Goal: Task Accomplishment & Management: Use online tool/utility

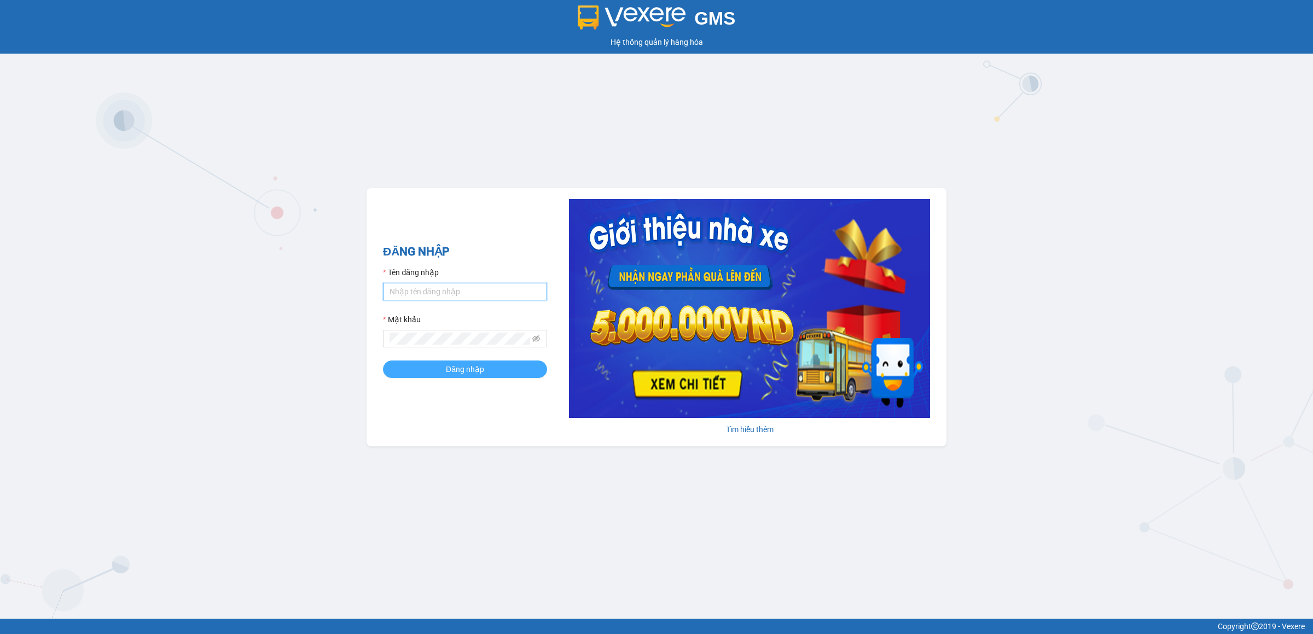
type input "ptvhthien.tqdtl"
click at [494, 369] on button "Đăng nhập" at bounding box center [465, 369] width 164 height 18
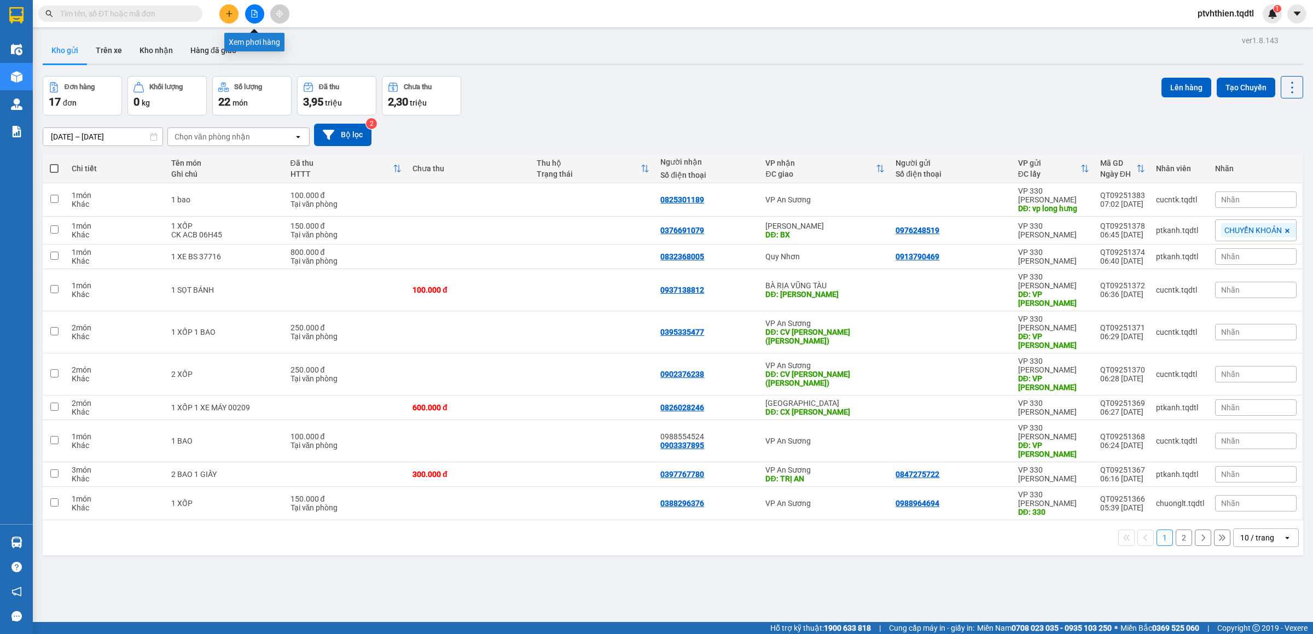
click at [248, 10] on button at bounding box center [254, 13] width 19 height 19
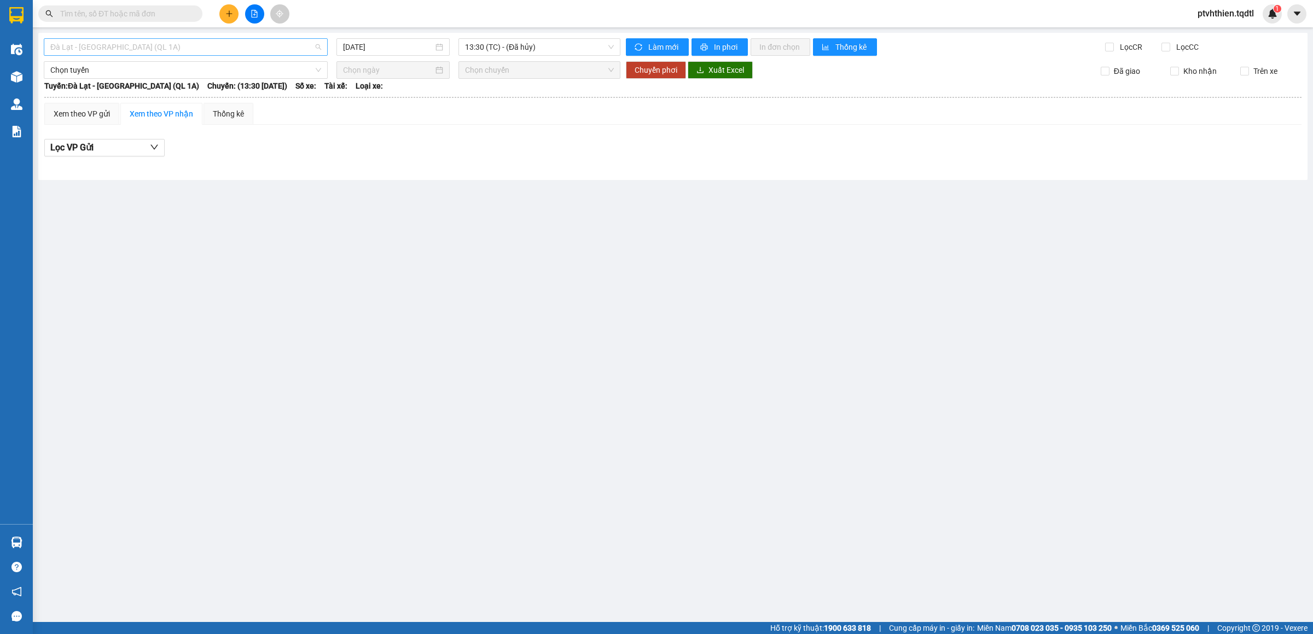
click at [144, 51] on span "Đà Lạt - [GEOGRAPHIC_DATA] (QL 1A)" at bounding box center [185, 47] width 271 height 16
click at [182, 50] on span "Đà Lạt - [GEOGRAPHIC_DATA] (QL 1A)" at bounding box center [185, 47] width 271 height 16
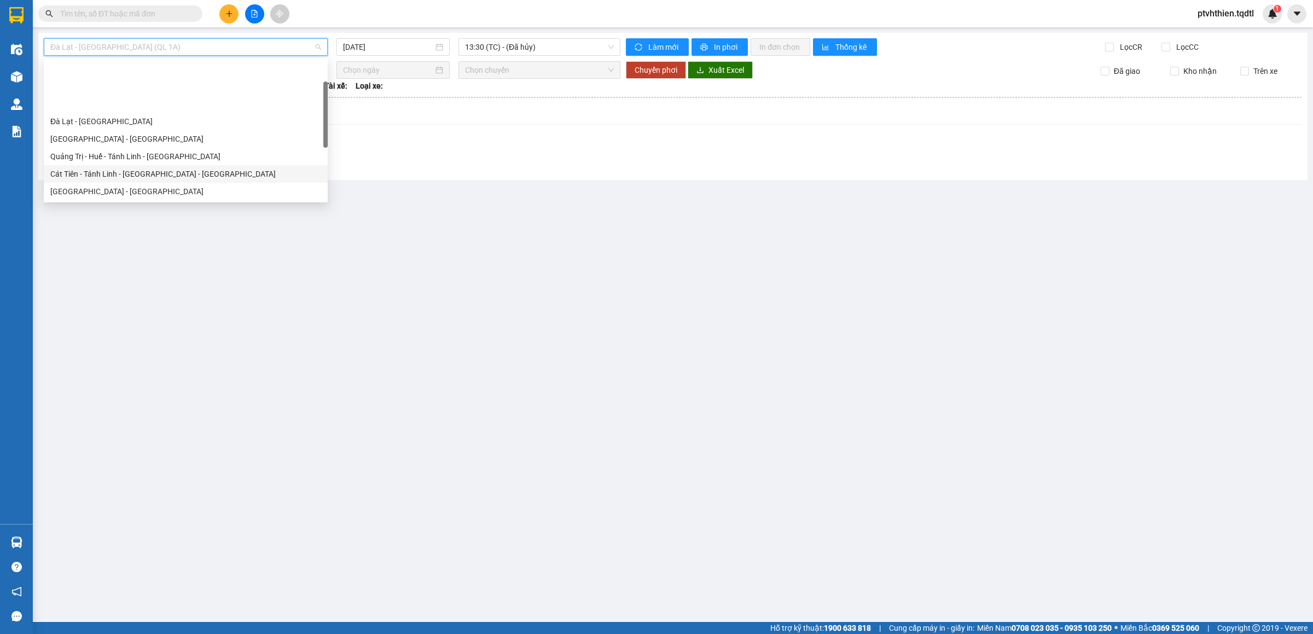
scroll to position [55, 0]
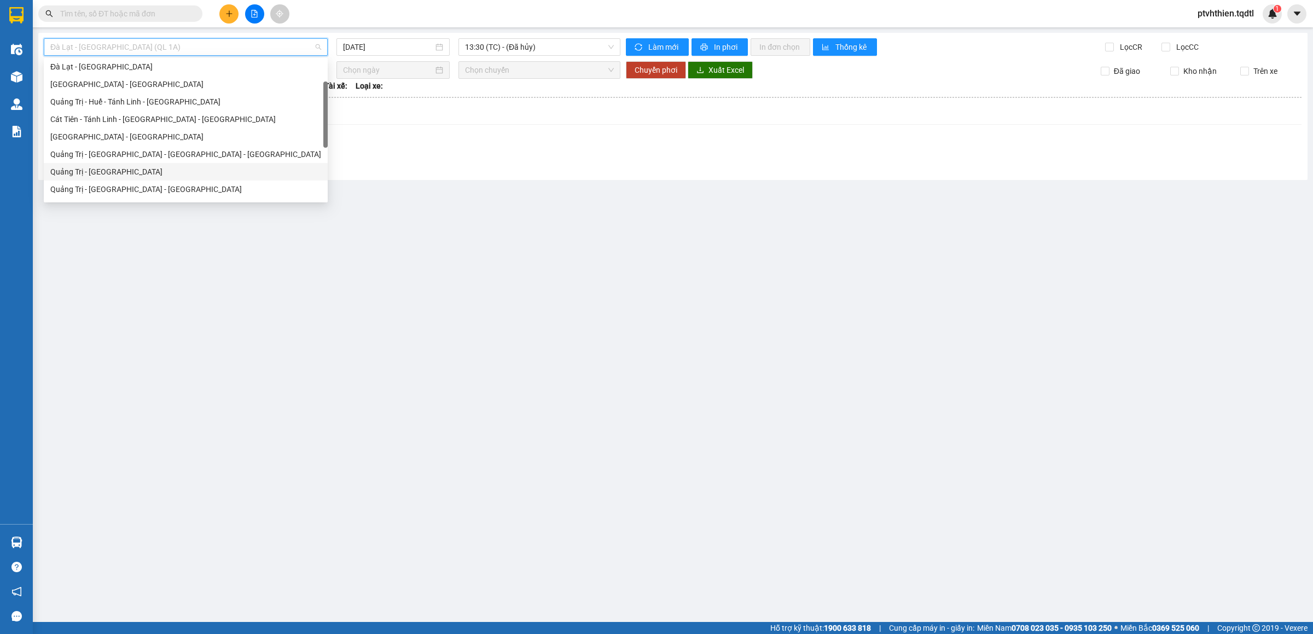
click at [106, 172] on div "Quảng Trị - [GEOGRAPHIC_DATA]" at bounding box center [185, 172] width 271 height 12
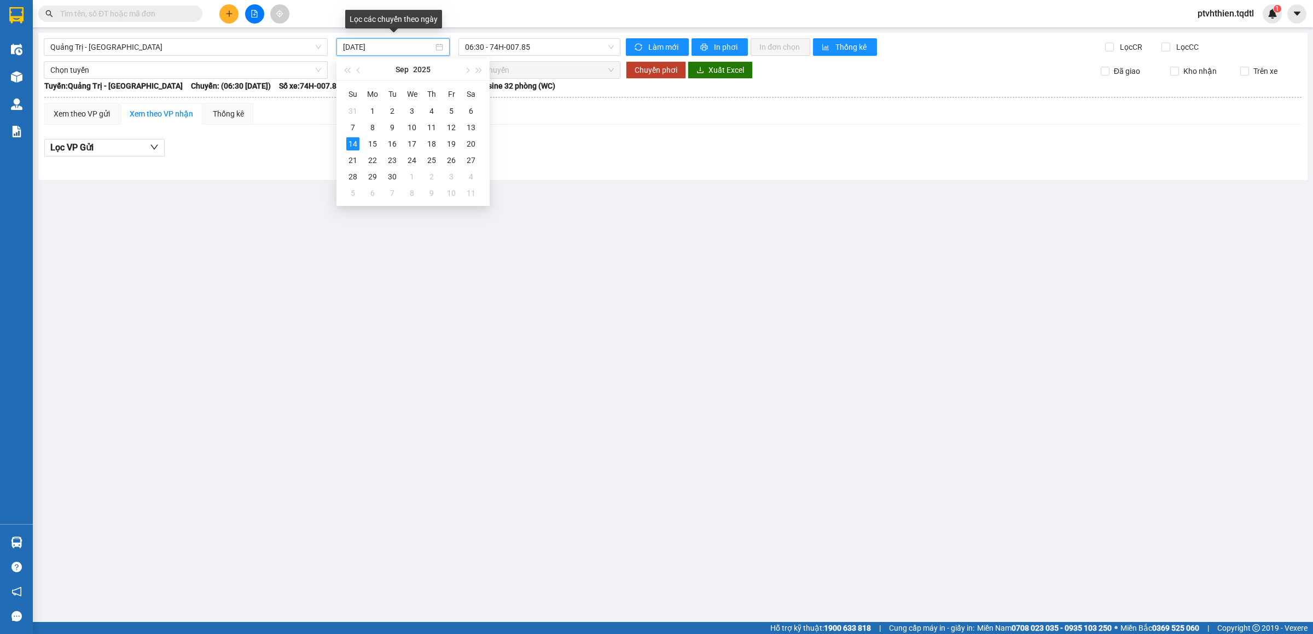
click at [418, 51] on input "[DATE]" at bounding box center [388, 47] width 90 height 12
click at [432, 131] on div "11" at bounding box center [431, 127] width 13 height 13
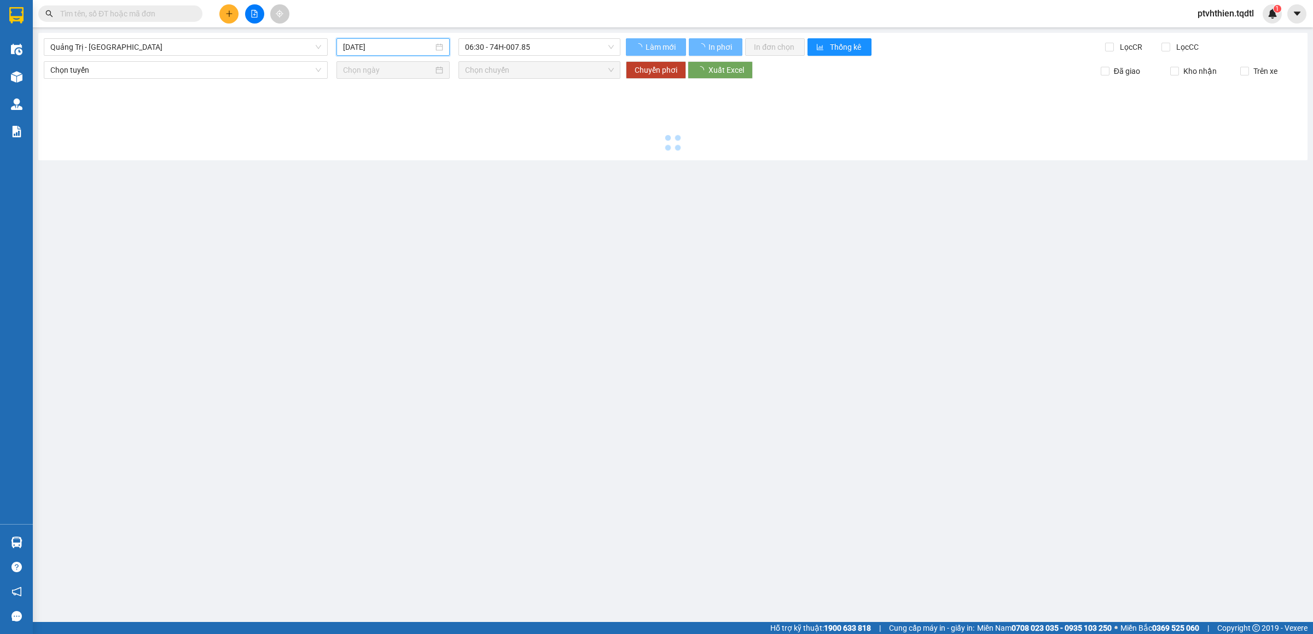
type input "[DATE]"
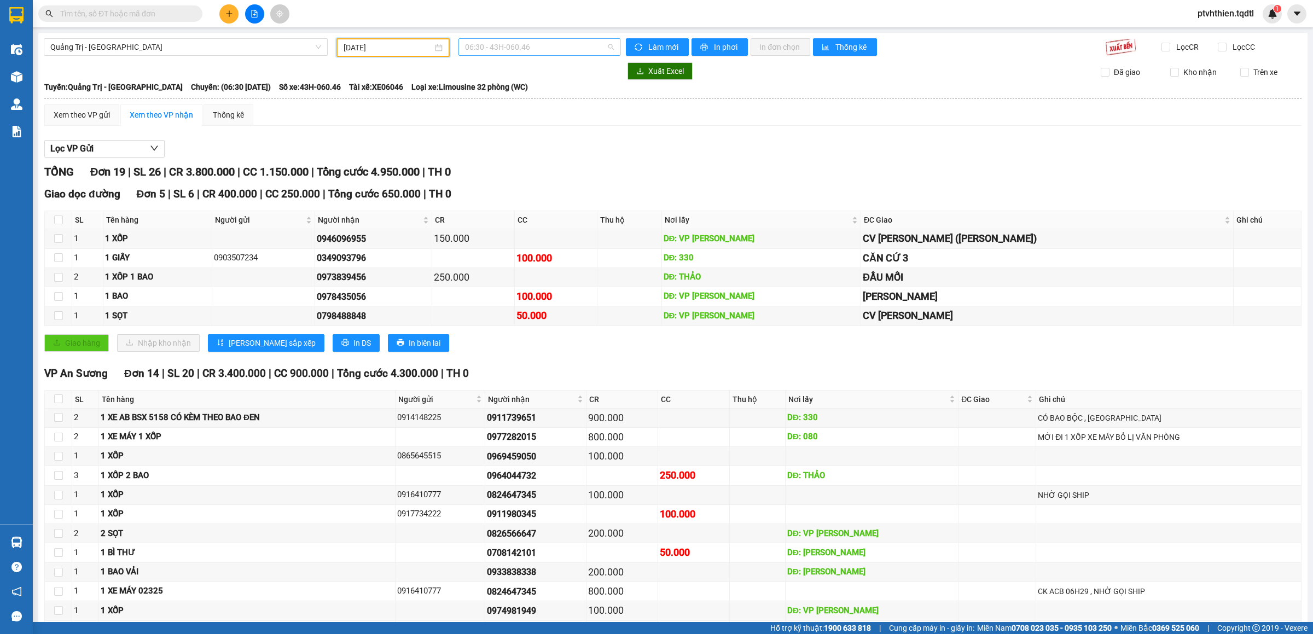
click at [545, 46] on span "06:30 - 43H-060.46" at bounding box center [539, 47] width 149 height 16
click at [513, 139] on div "14:00 - 43H-099.56" at bounding box center [503, 139] width 85 height 12
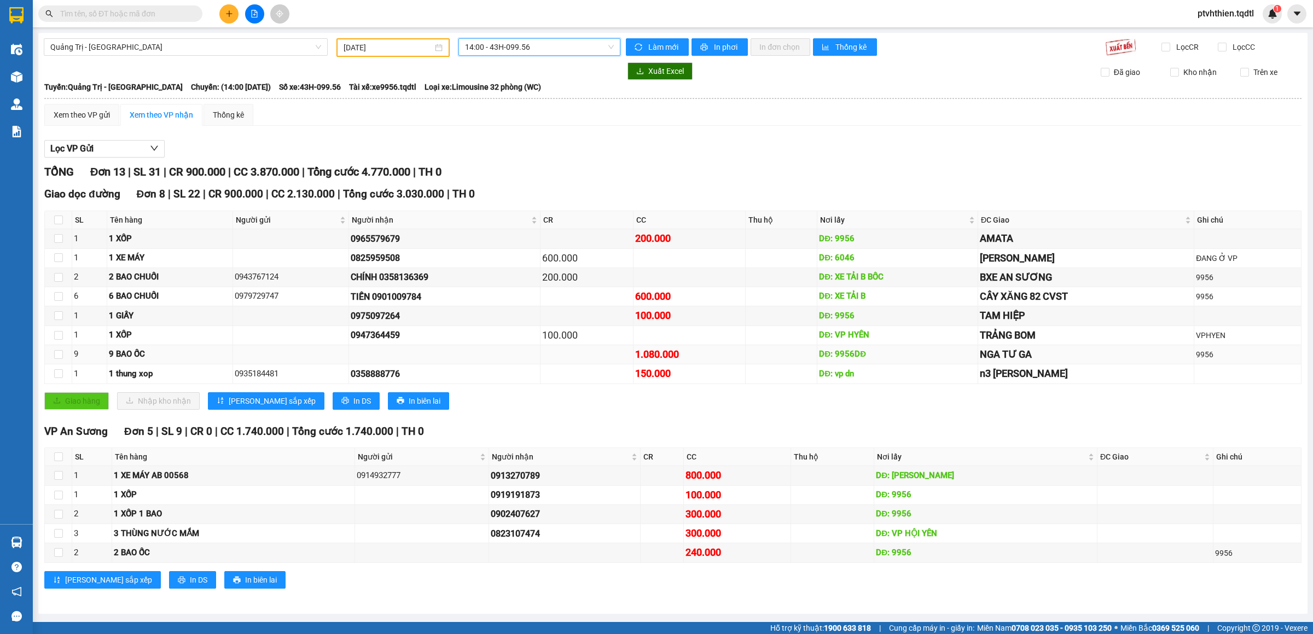
scroll to position [2, 0]
